Goal: Information Seeking & Learning: Learn about a topic

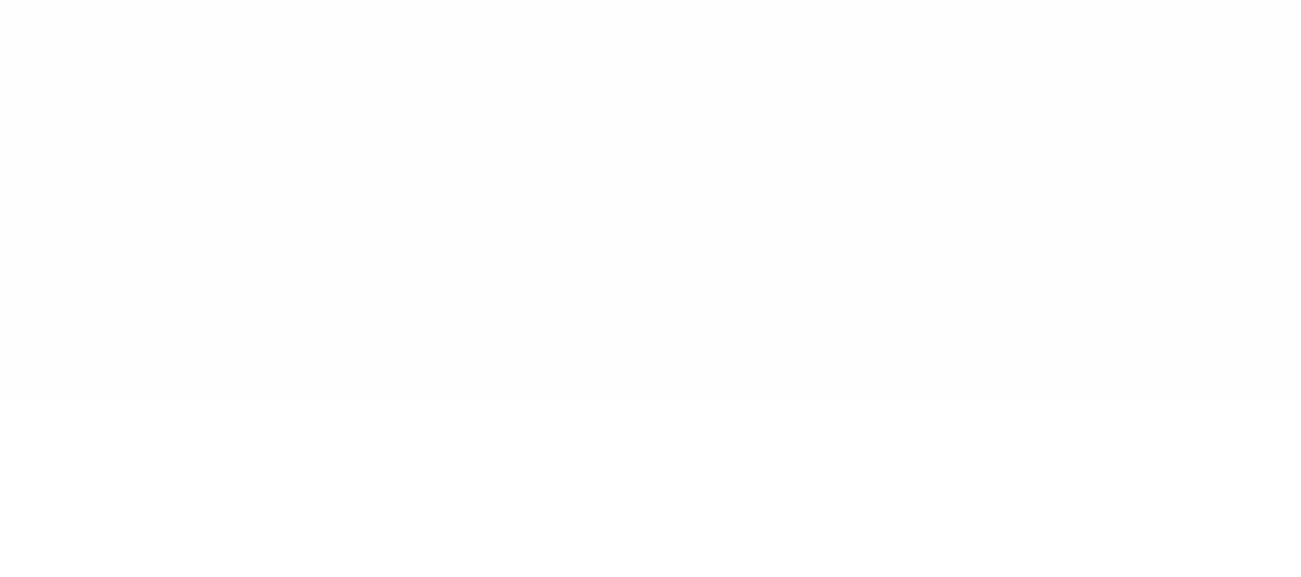
type input "******"
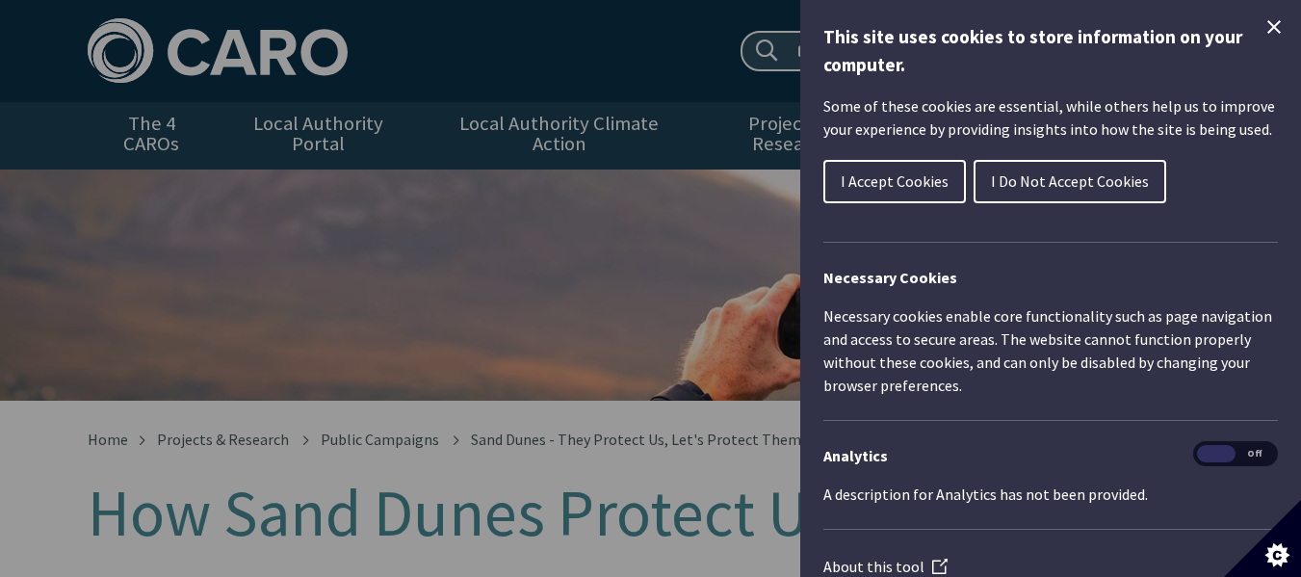
click at [1262, 22] on icon "Close Cookie Control" at bounding box center [1273, 26] width 23 height 23
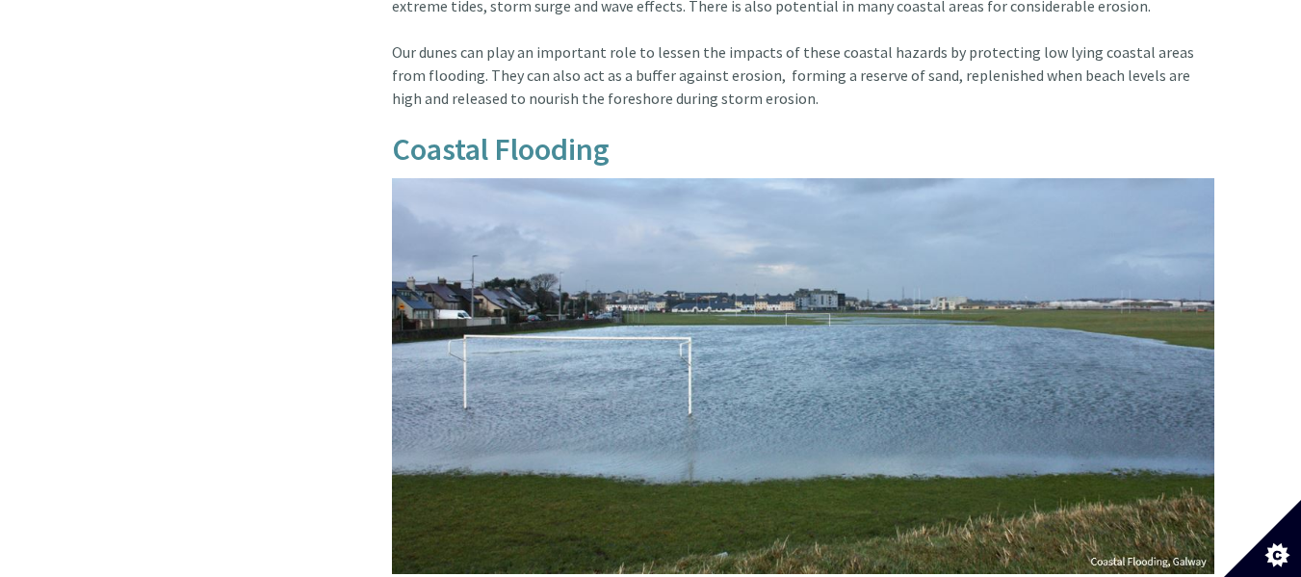
scroll to position [1353, 0]
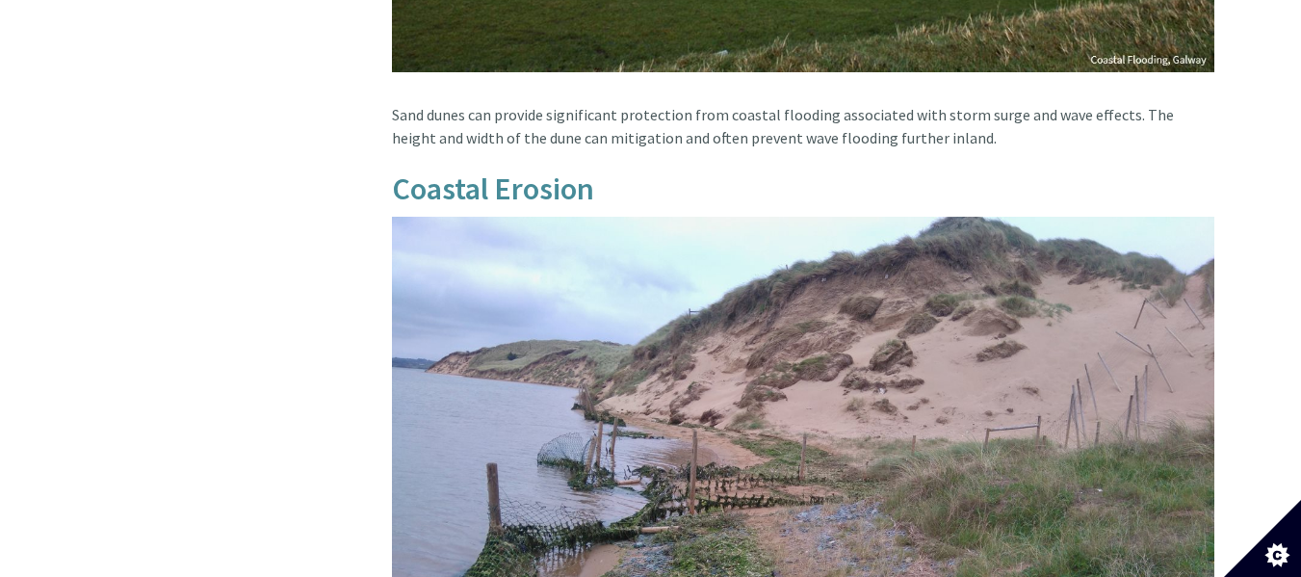
click at [856, 402] on img at bounding box center [803, 525] width 822 height 617
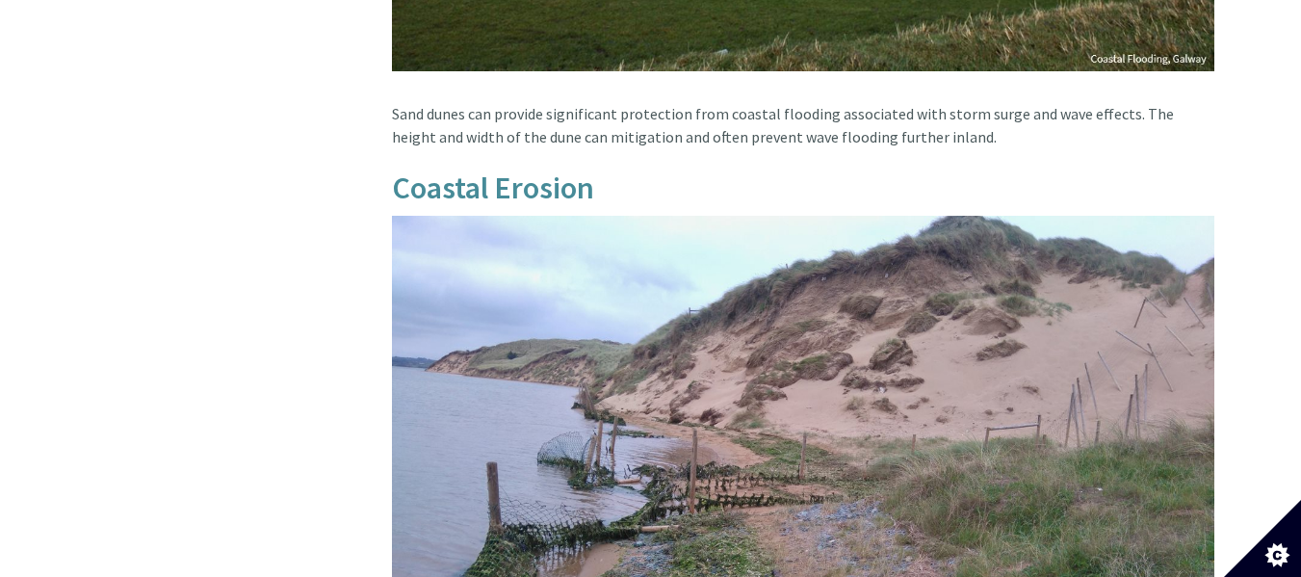
click at [856, 402] on img at bounding box center [803, 524] width 822 height 617
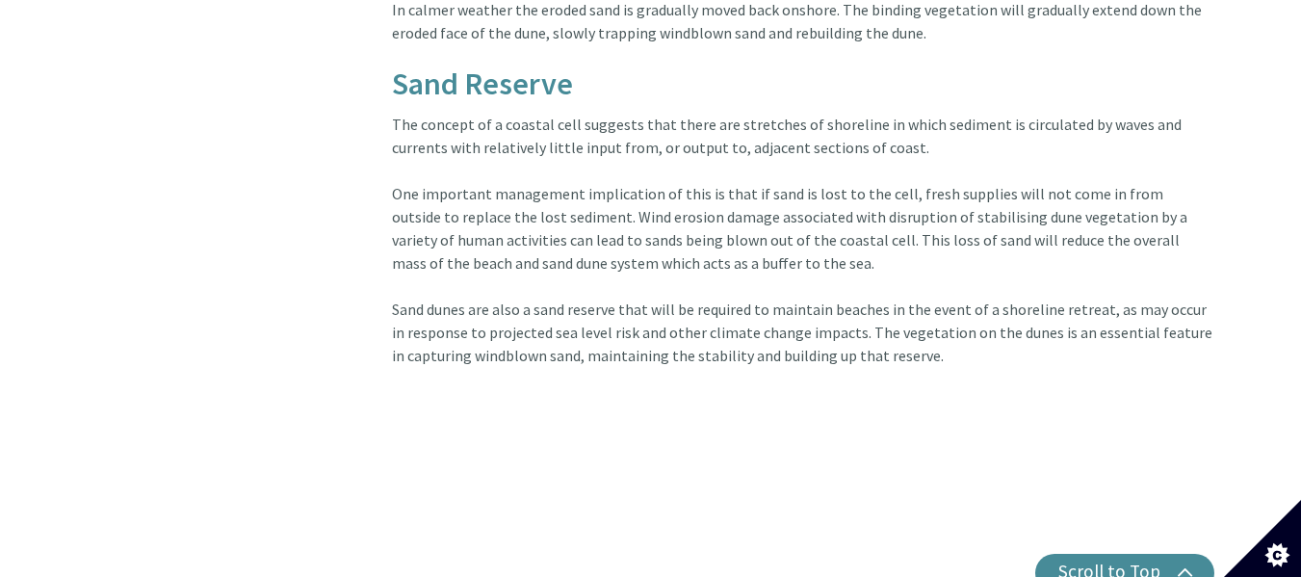
scroll to position [2899, 0]
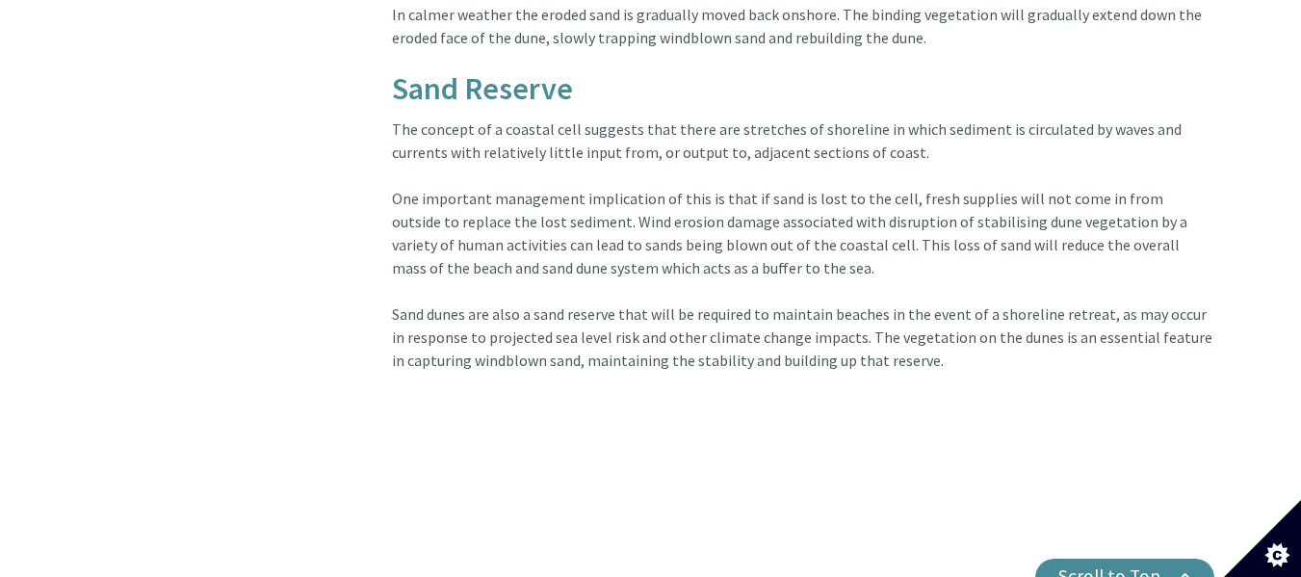
click at [905, 401] on h2 at bounding box center [803, 414] width 822 height 38
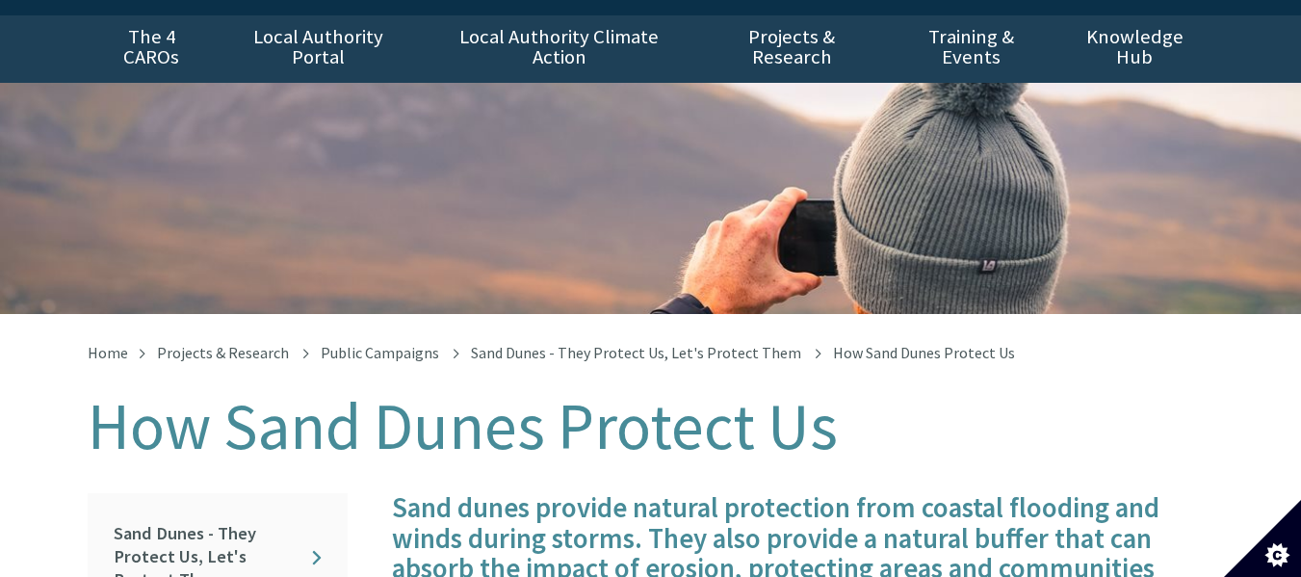
scroll to position [0, 0]
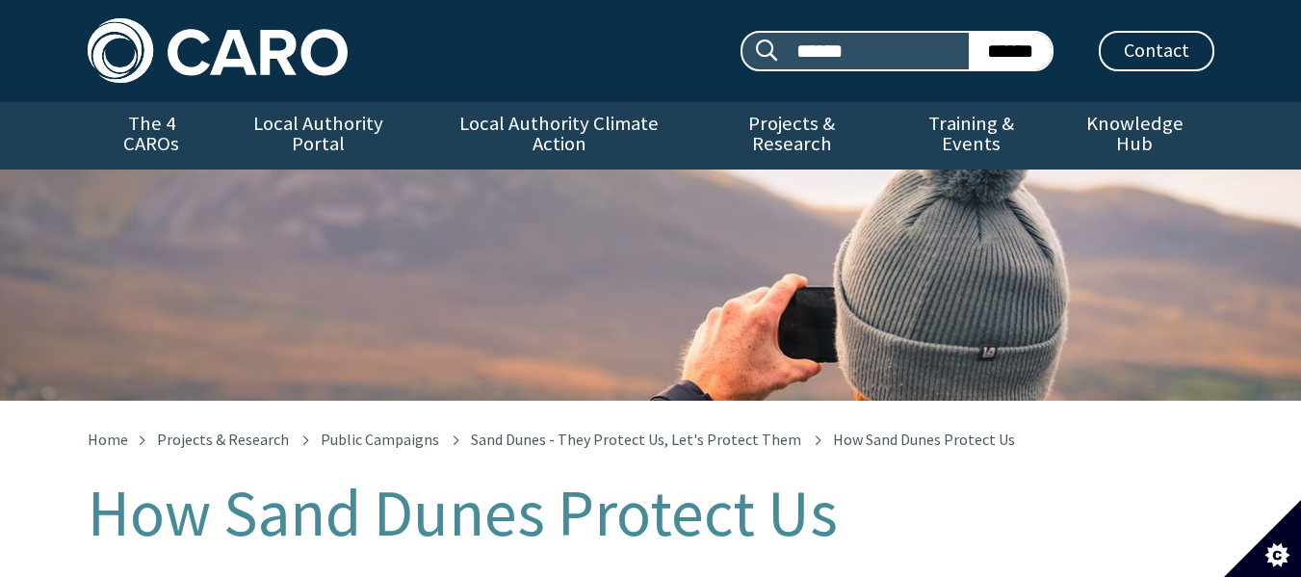
click at [361, 313] on div "How Sand Dunes Protect Us" at bounding box center [650, 284] width 1301 height 231
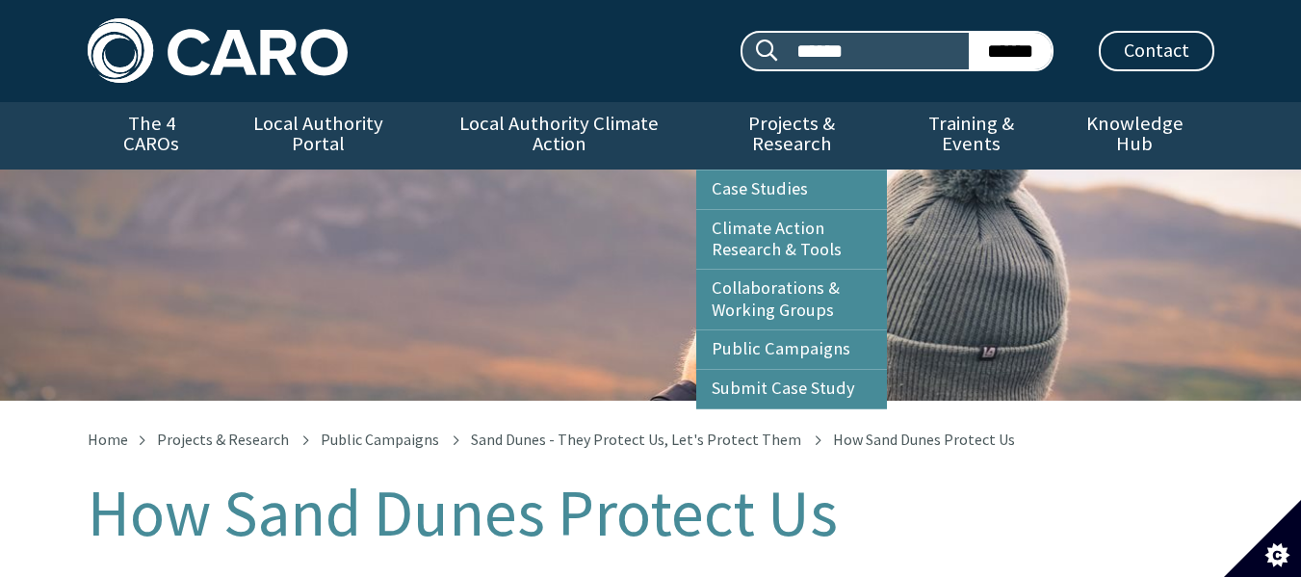
click at [738, 119] on link "Projects & Research" at bounding box center [791, 135] width 191 height 67
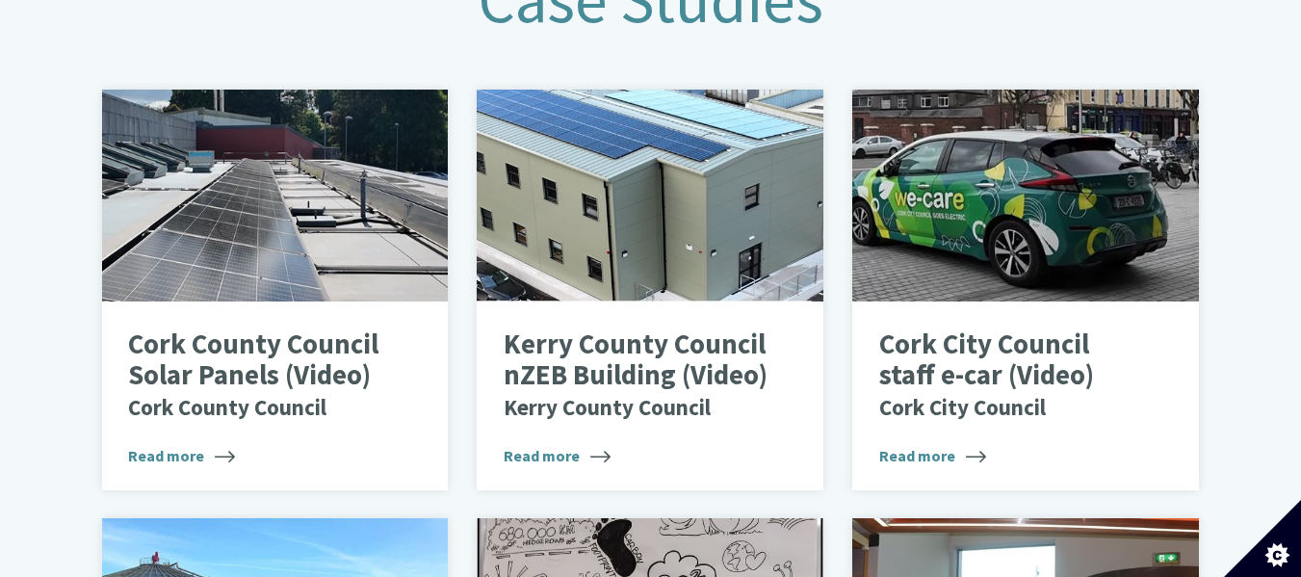
scroll to position [915, 0]
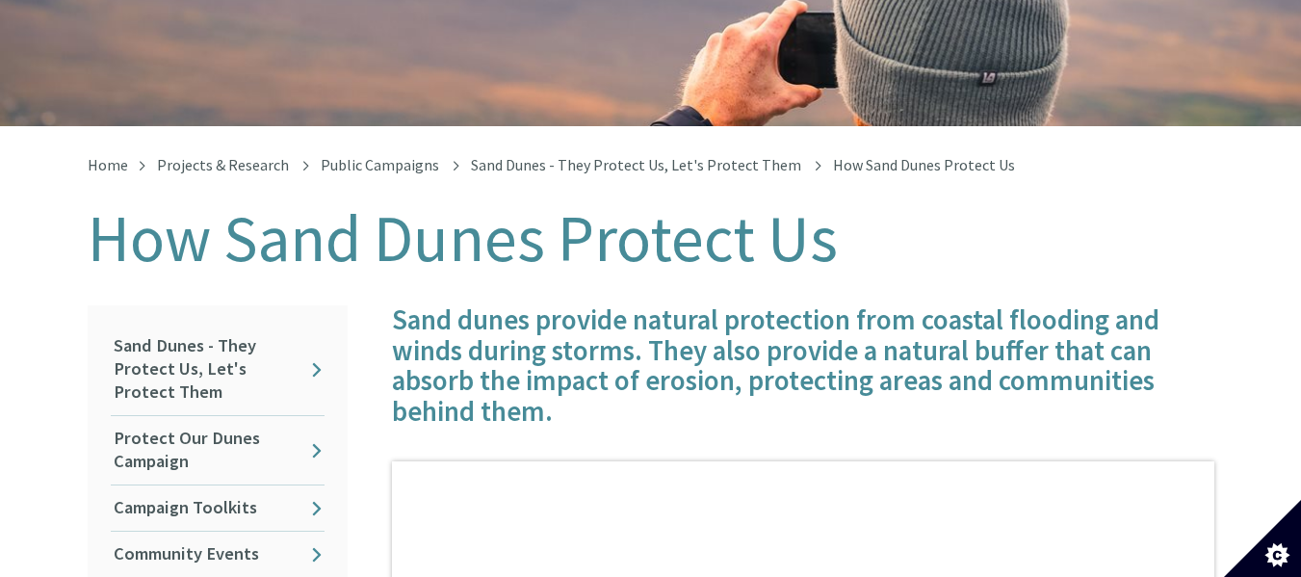
scroll to position [1, 0]
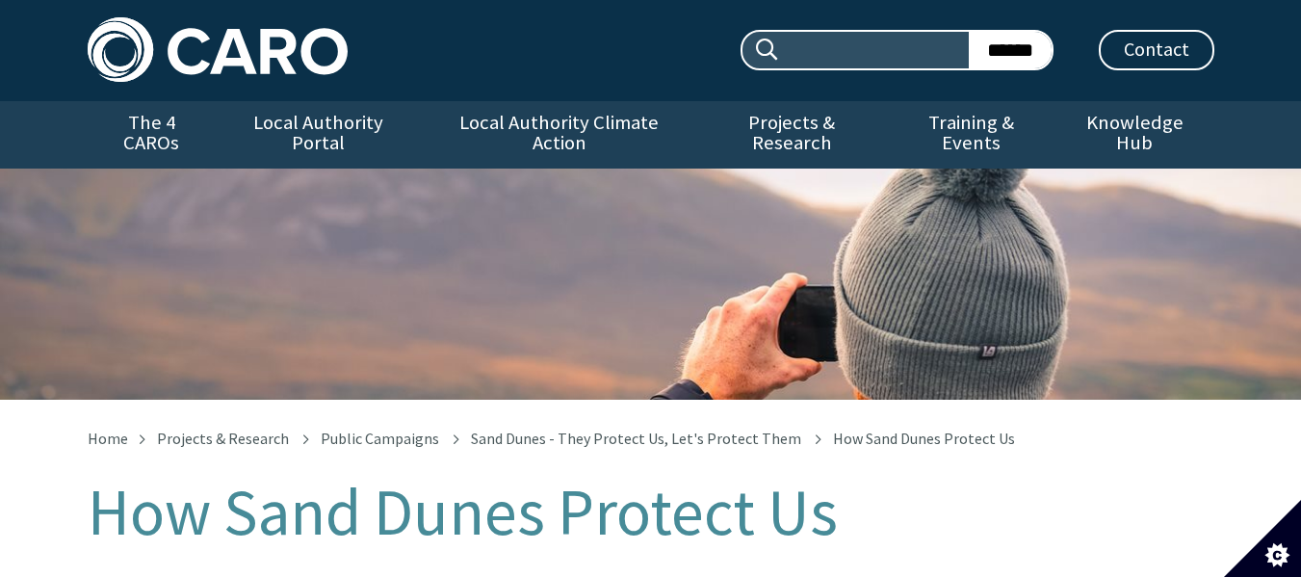
drag, startPoint x: 628, startPoint y: 369, endPoint x: 727, endPoint y: 213, distance: 184.8
click at [727, 213] on div "How Sand Dunes Protect Us" at bounding box center [650, 283] width 1301 height 231
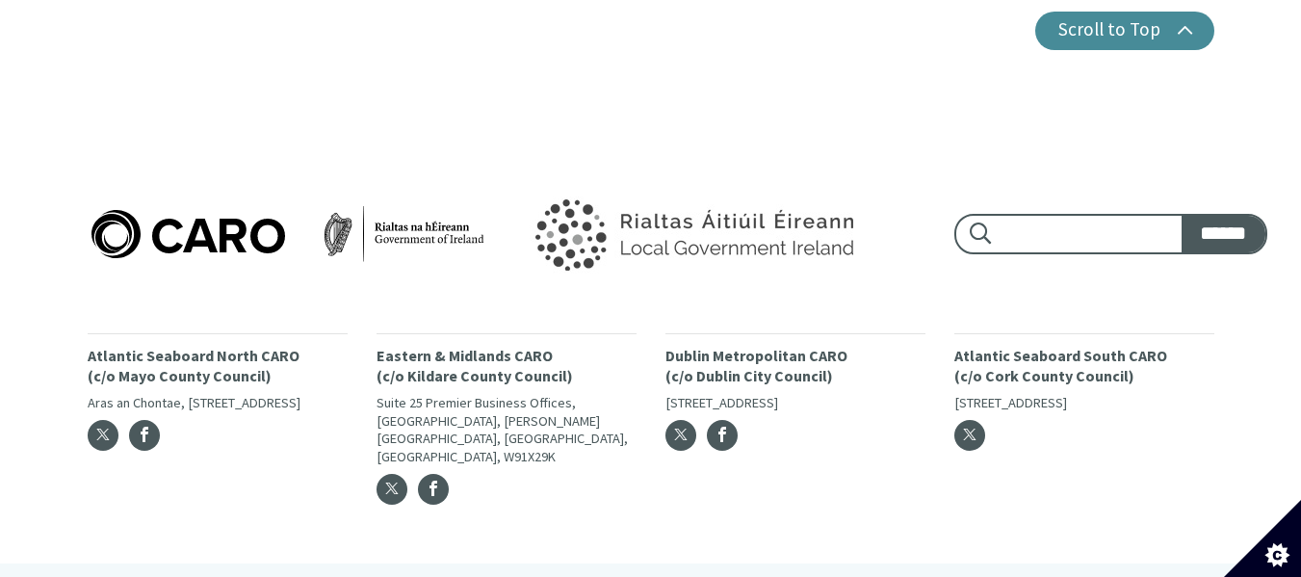
scroll to position [3454, 0]
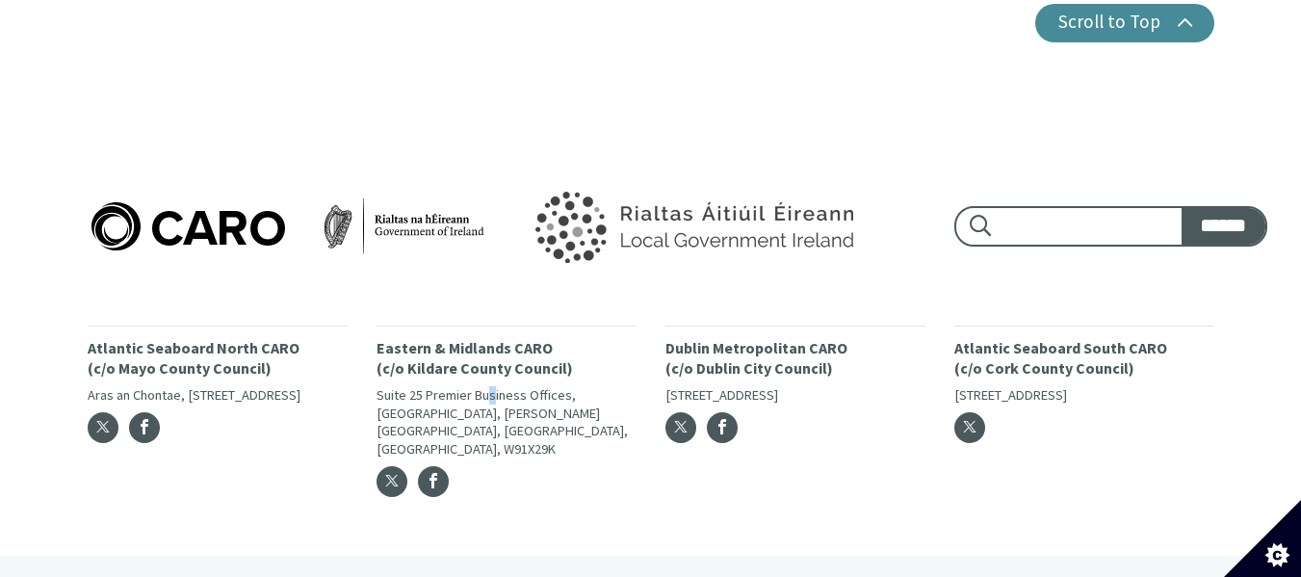
click at [498, 367] on div "Eastern & Midlands CARO (c/o Kildare County Council) Suite 25 Premier Business …" at bounding box center [506, 417] width 260 height 184
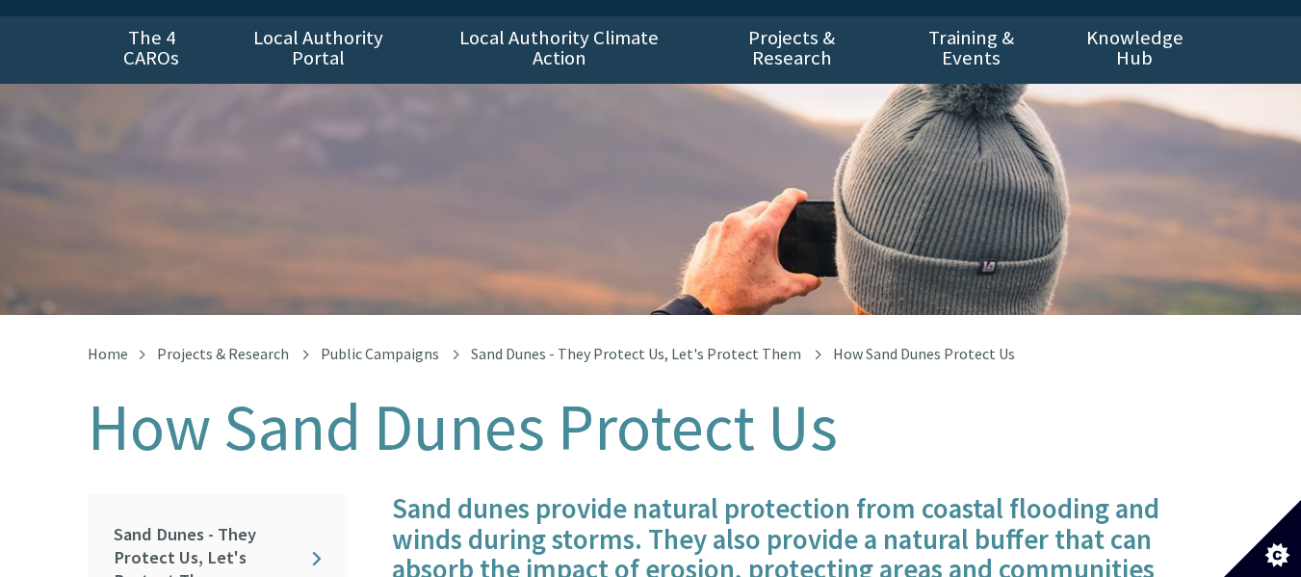
scroll to position [82, 0]
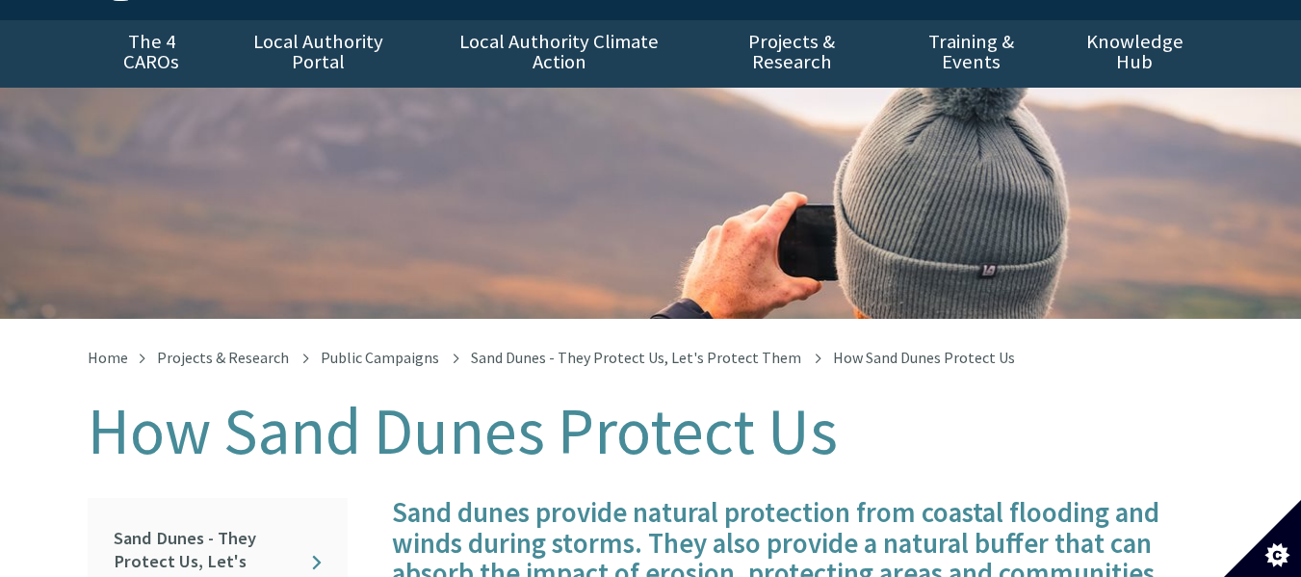
click at [586, 348] on link "Sand Dunes - They Protect Us, Let's Protect Them" at bounding box center [636, 357] width 330 height 19
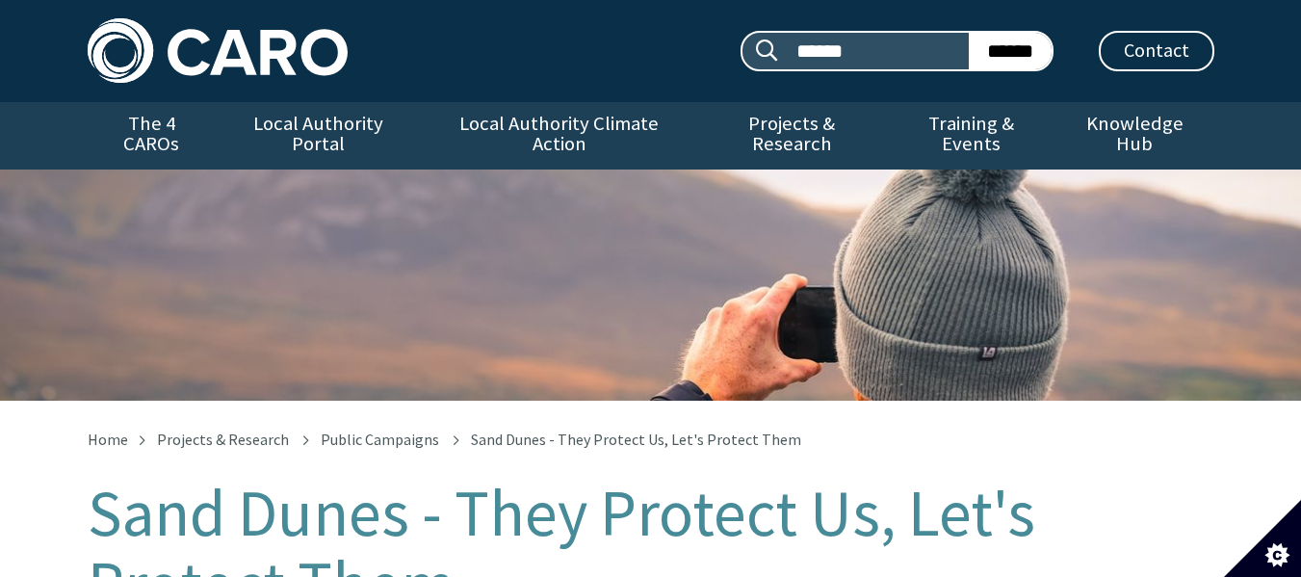
click at [727, 347] on div "Sand Dunes - They Protect Us, Let's Protect Them" at bounding box center [650, 284] width 1301 height 231
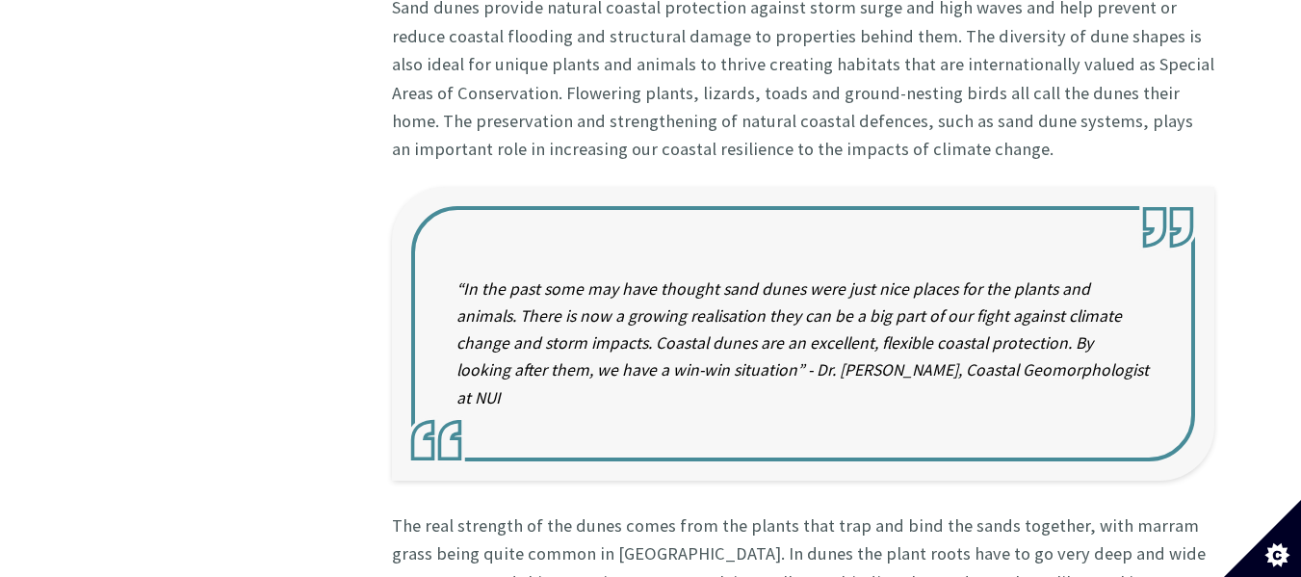
scroll to position [1354, 0]
